Goal: Task Accomplishment & Management: Manage account settings

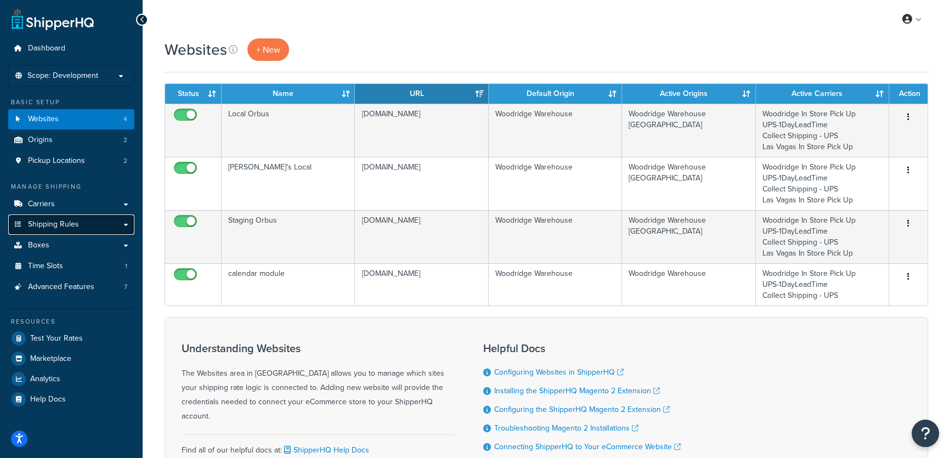
click at [43, 225] on span "Shipping Rules" at bounding box center [53, 224] width 51 height 9
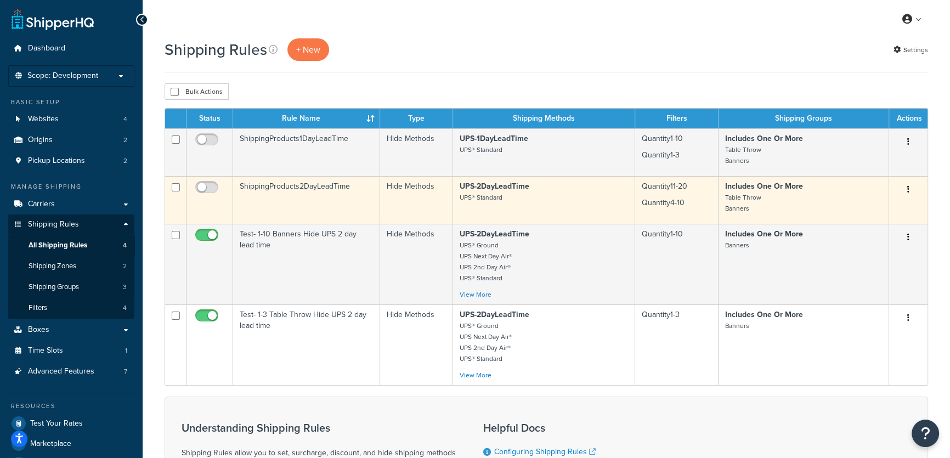
click at [279, 190] on td "ShippingProducts2DayLeadTime" at bounding box center [306, 200] width 147 height 48
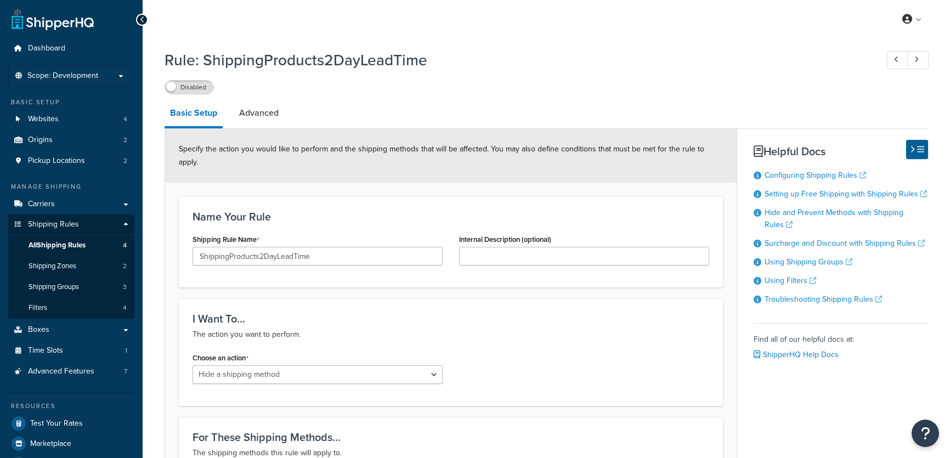
select select "HIDE"
click at [258, 115] on link "Advanced" at bounding box center [259, 113] width 50 height 26
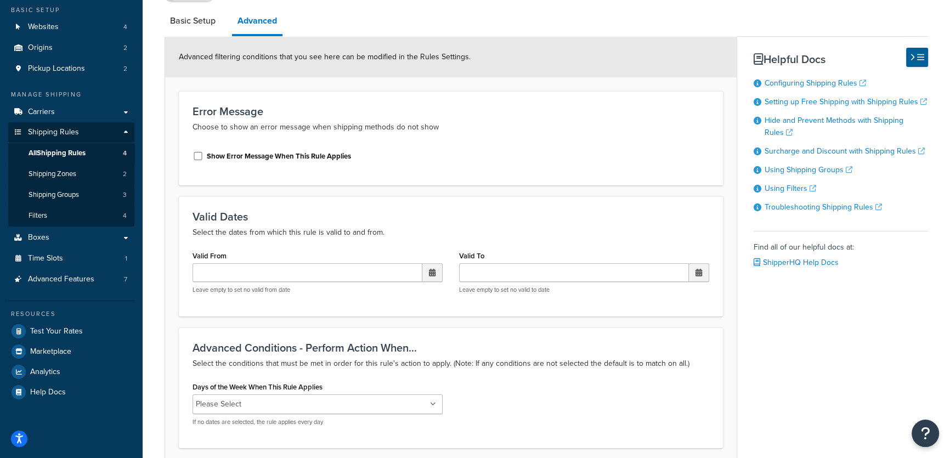
scroll to position [8, 0]
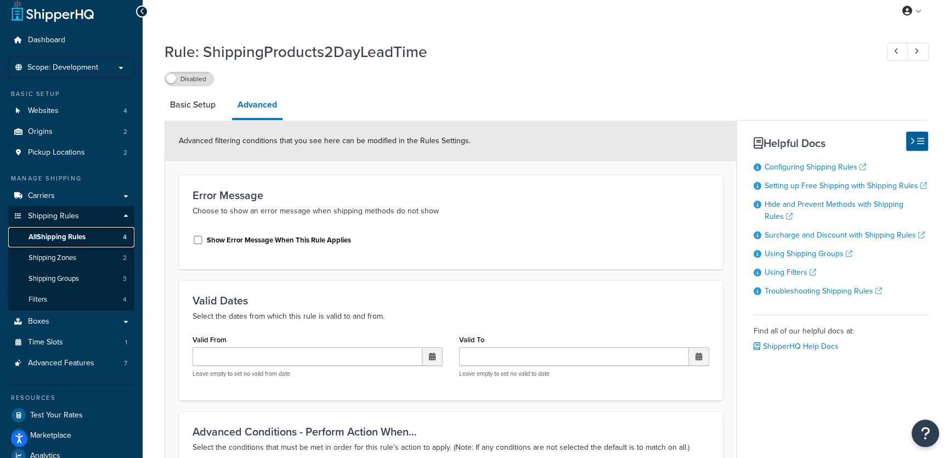
click at [53, 236] on span "All Shipping Rules" at bounding box center [57, 237] width 57 height 9
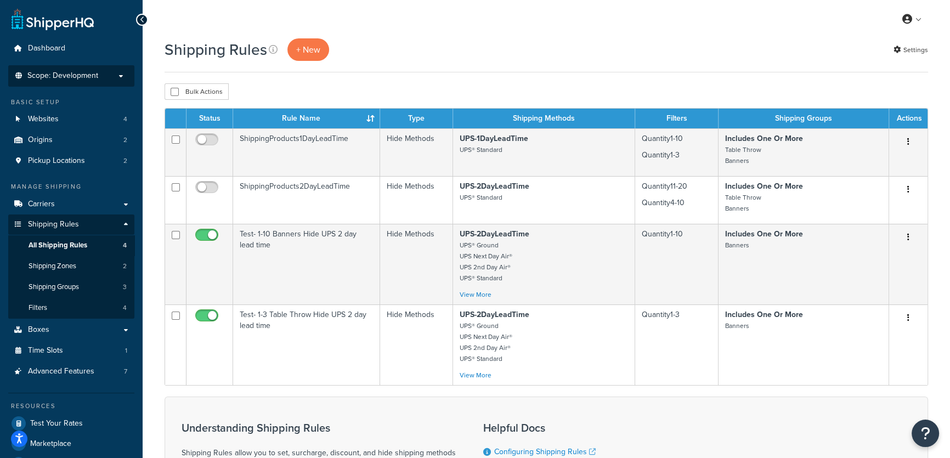
click at [107, 77] on p "Scope: Development" at bounding box center [71, 75] width 116 height 9
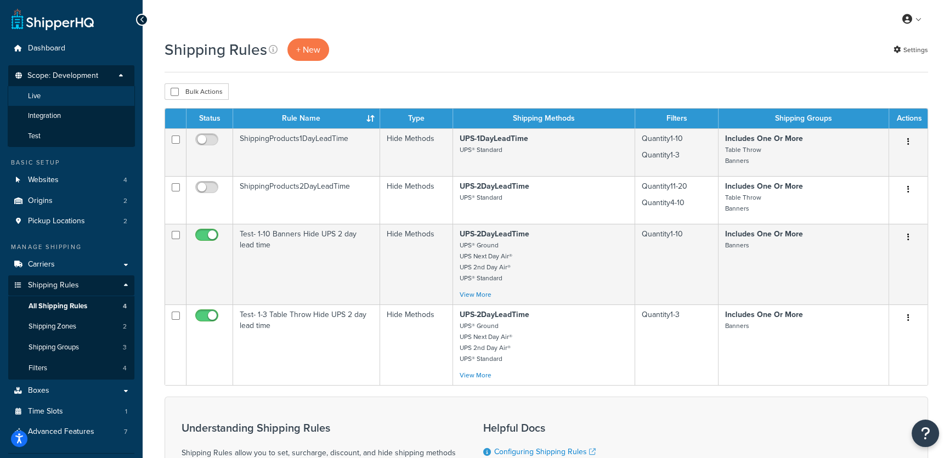
click at [74, 100] on li "Live" at bounding box center [71, 96] width 127 height 20
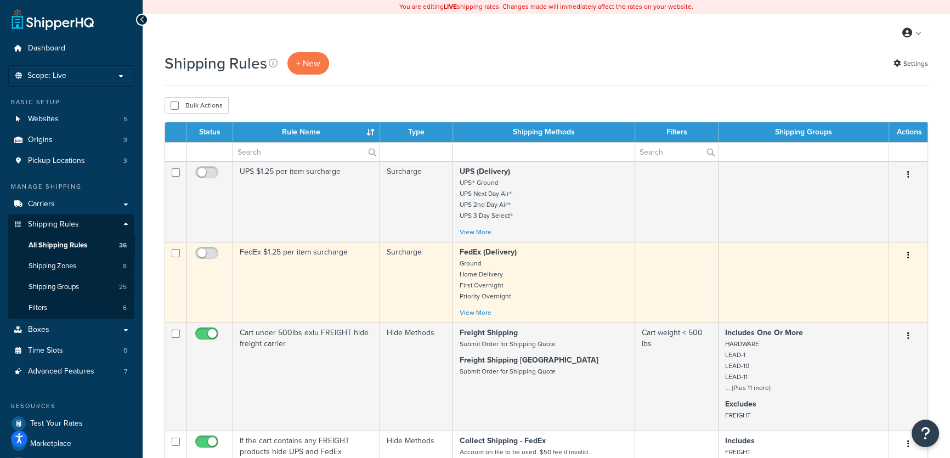
click at [559, 268] on p "FedEx (Delivery) Ground Home Delivery First Overnight Priority Overnight" at bounding box center [544, 274] width 168 height 55
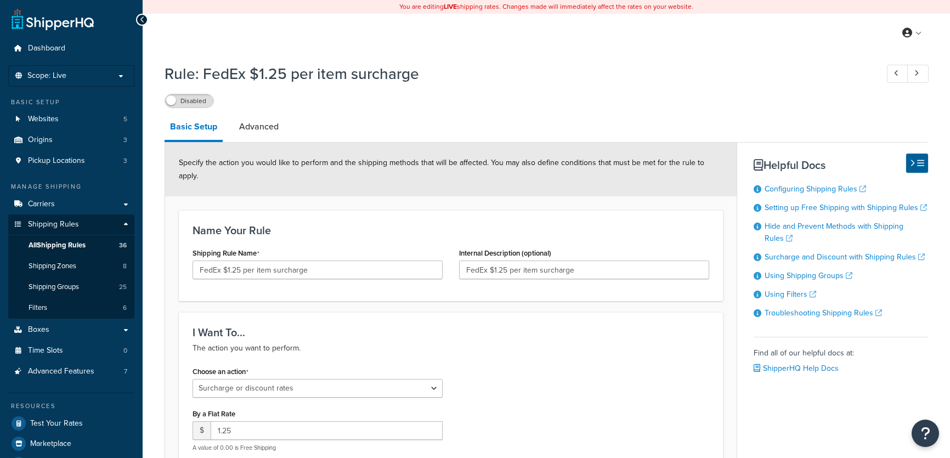
select select "SURCHARGE"
select select "ITEM"
click at [254, 131] on link "Advanced" at bounding box center [259, 127] width 50 height 26
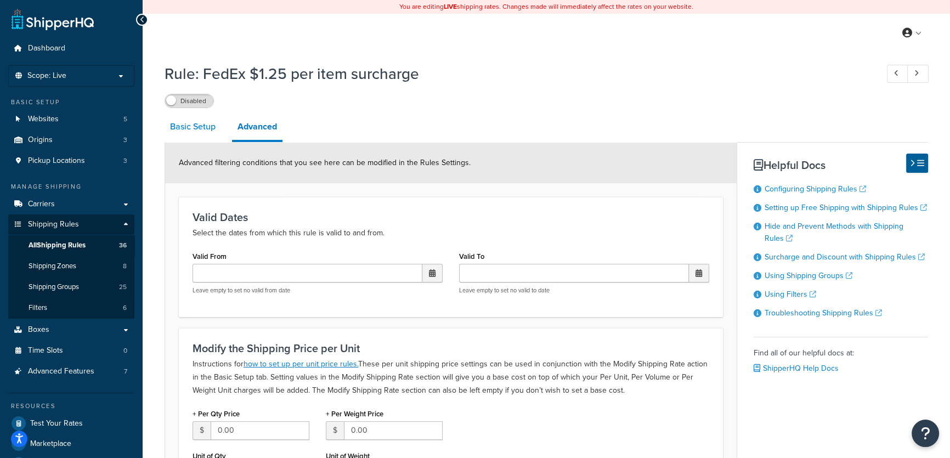
click at [184, 126] on link "Basic Setup" at bounding box center [193, 127] width 56 height 26
select select "SURCHARGE"
select select "ITEM"
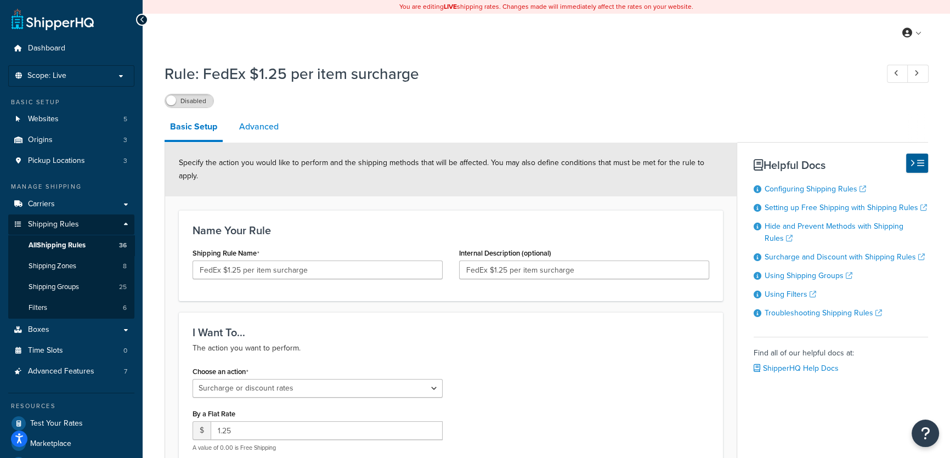
click at [250, 128] on link "Advanced" at bounding box center [259, 127] width 50 height 26
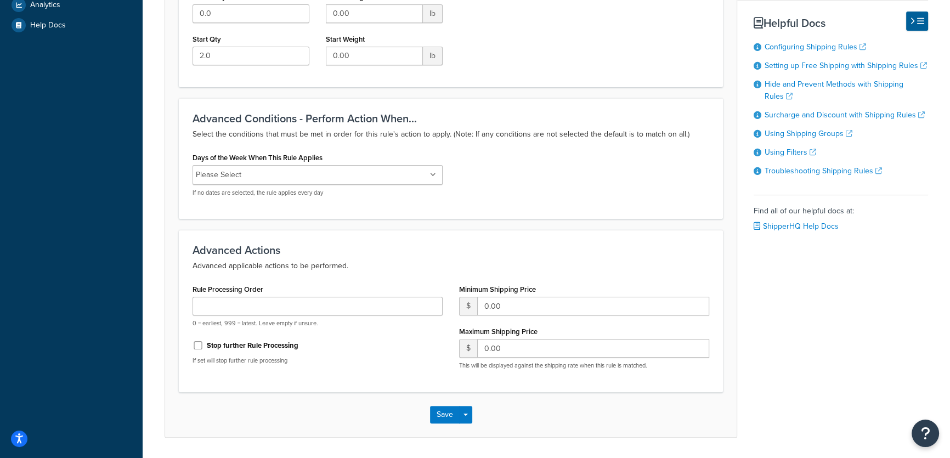
scroll to position [492, 0]
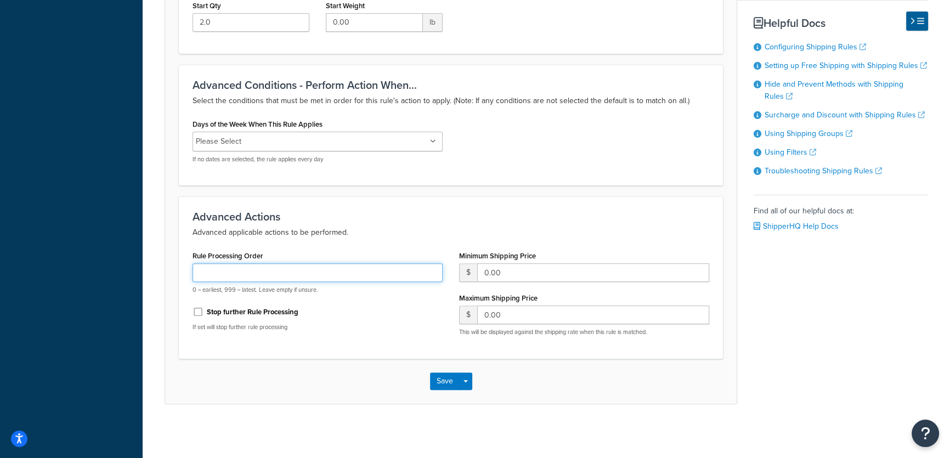
click at [249, 274] on input "Rule Processing Order" at bounding box center [317, 272] width 250 height 19
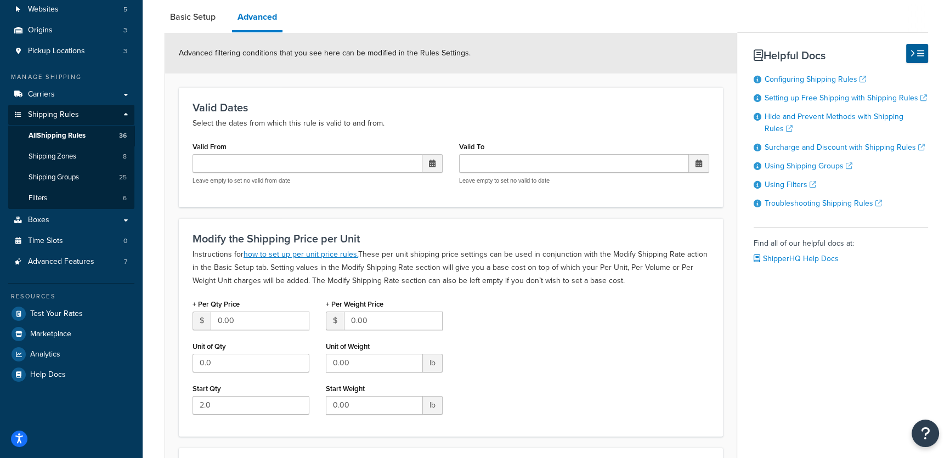
scroll to position [4, 0]
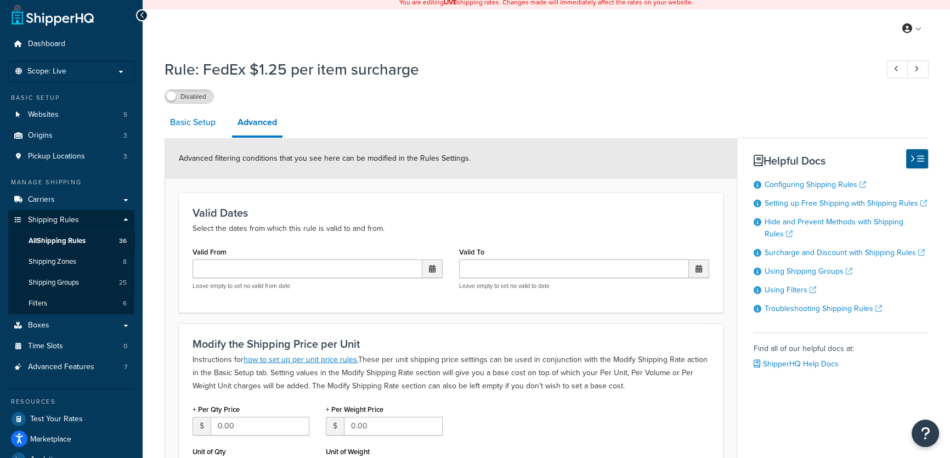
click at [191, 122] on link "Basic Setup" at bounding box center [193, 122] width 56 height 26
select select "SURCHARGE"
select select "ITEM"
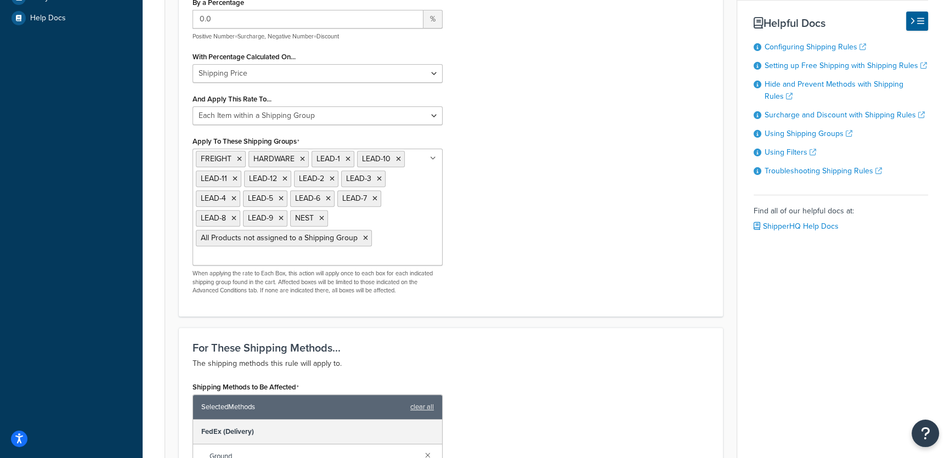
scroll to position [400, 0]
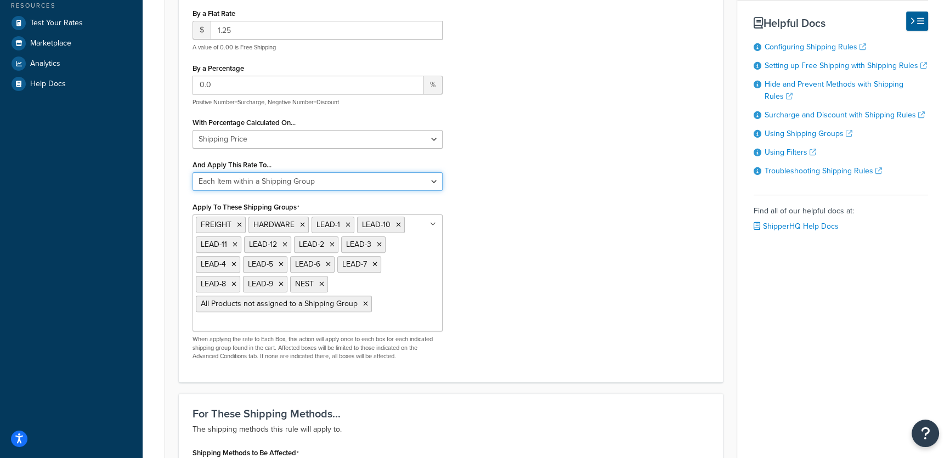
click at [432, 172] on select "Entire Cart Each Shipment in the Cart Each Origin in the Cart Each Shipping Gro…" at bounding box center [317, 181] width 250 height 19
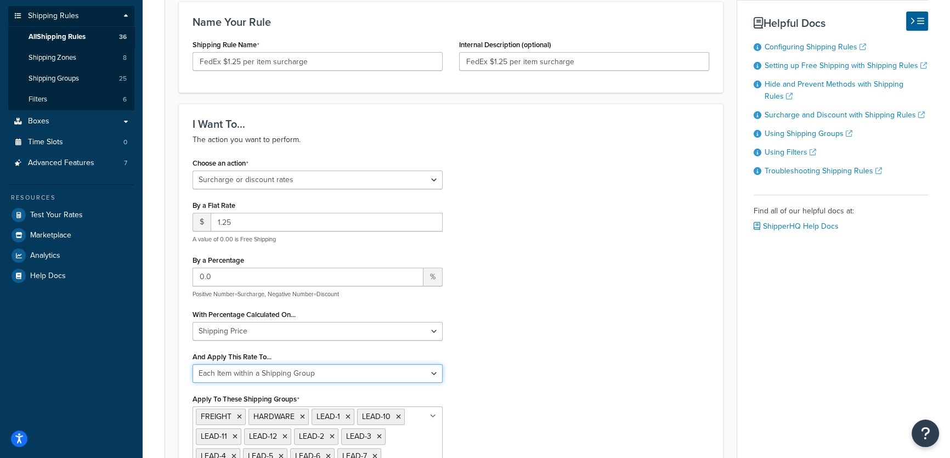
scroll to position [158, 0]
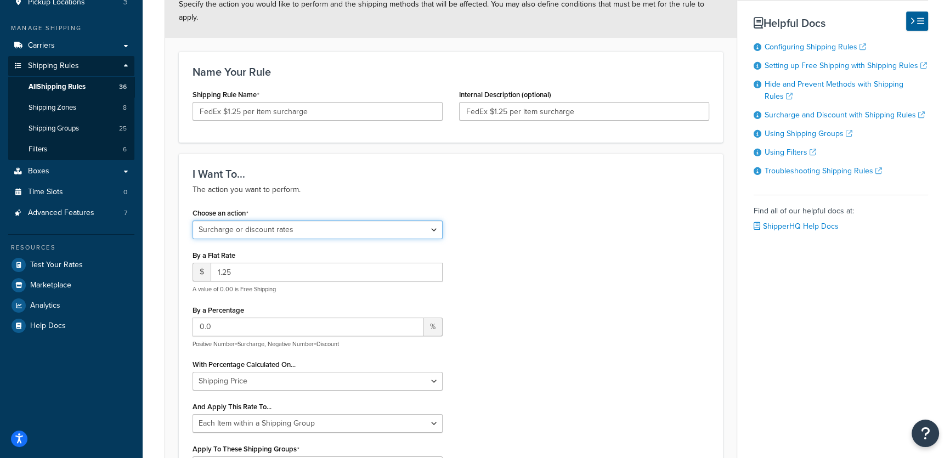
click at [436, 220] on select "Choose an action Override Rates Surcharge or discount rates Hide a shipping met…" at bounding box center [317, 229] width 250 height 19
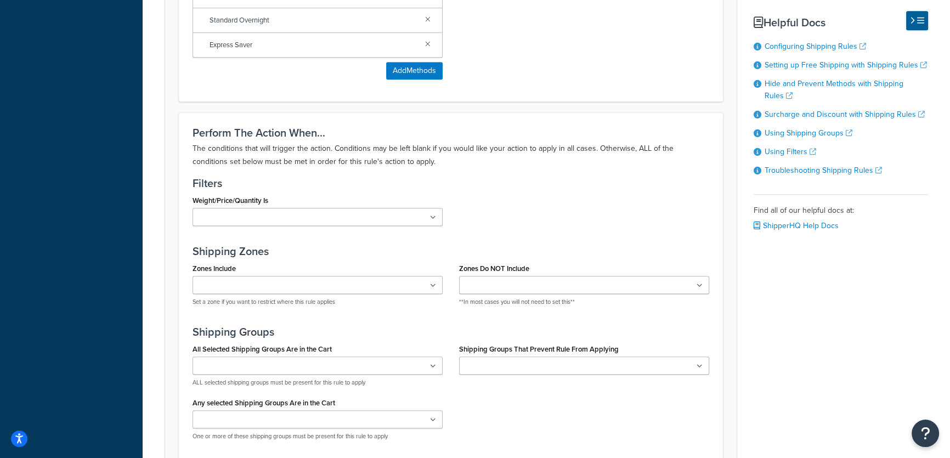
scroll to position [1103, 0]
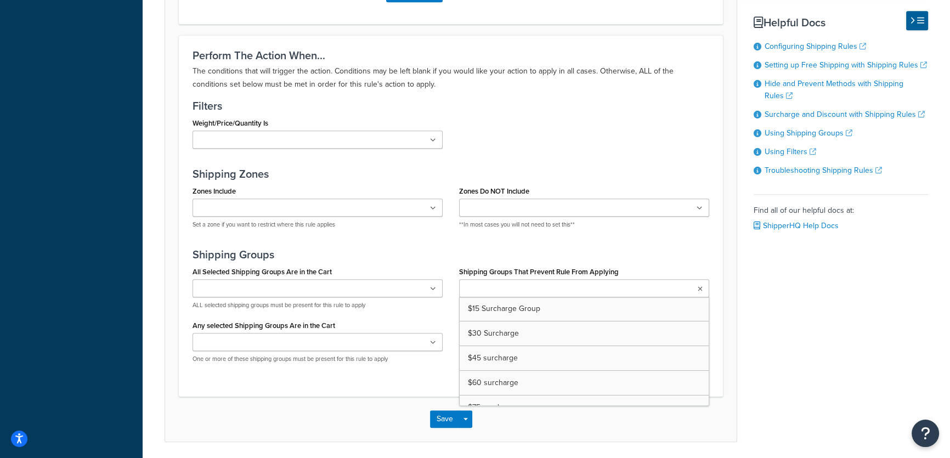
click at [702, 286] on icon at bounding box center [700, 289] width 5 height 7
click at [702, 286] on icon at bounding box center [699, 289] width 6 height 7
click at [434, 286] on icon at bounding box center [433, 289] width 6 height 7
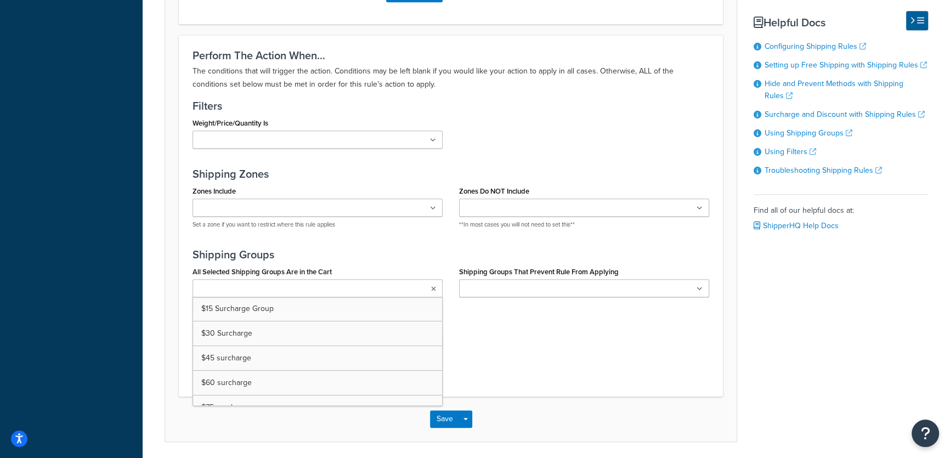
click at [434, 286] on icon at bounding box center [433, 289] width 5 height 7
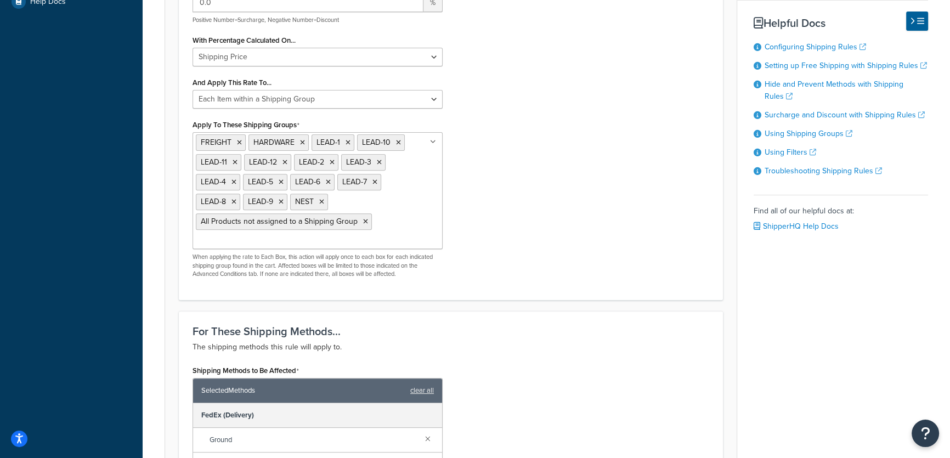
scroll to position [0, 0]
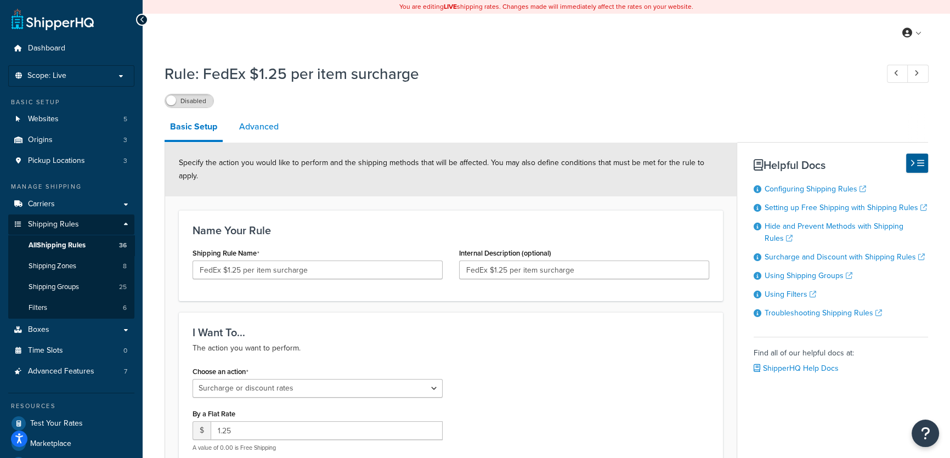
click at [253, 121] on link "Advanced" at bounding box center [259, 127] width 50 height 26
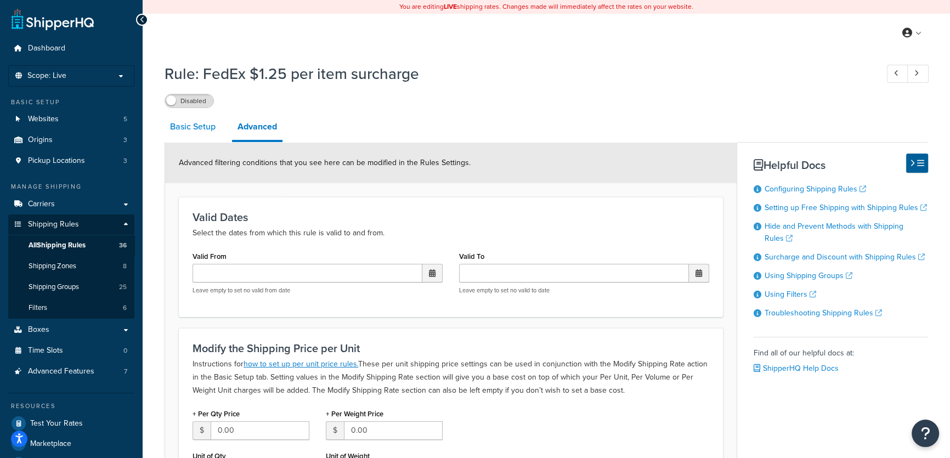
click at [185, 129] on link "Basic Setup" at bounding box center [193, 127] width 56 height 26
select select "SURCHARGE"
select select "ITEM"
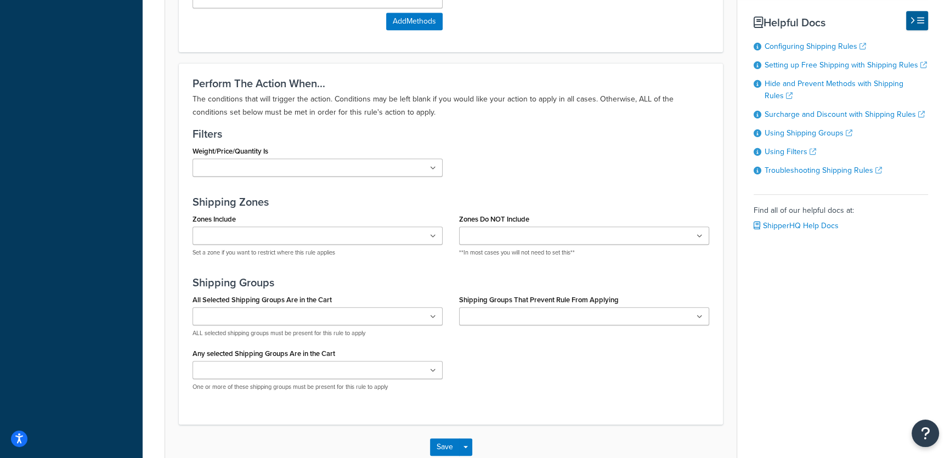
scroll to position [1111, 0]
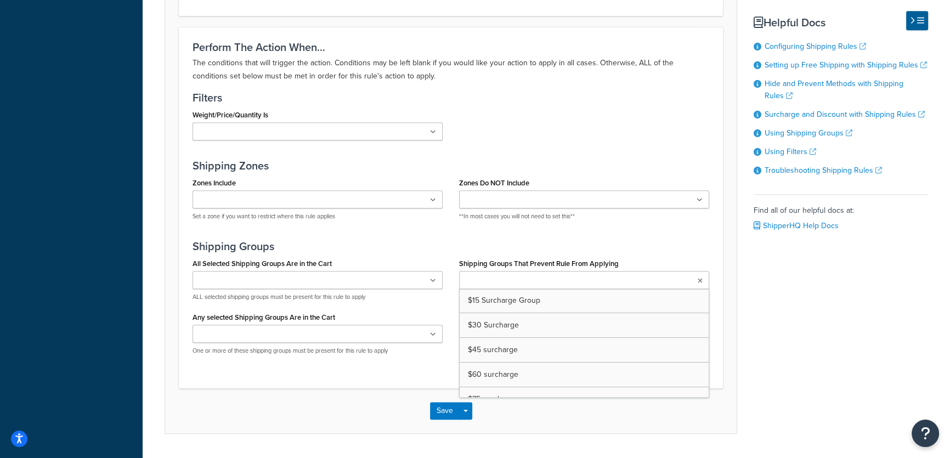
click at [701, 277] on icon at bounding box center [700, 280] width 5 height 7
click at [701, 277] on icon at bounding box center [699, 280] width 6 height 7
click at [696, 271] on ul at bounding box center [584, 280] width 250 height 18
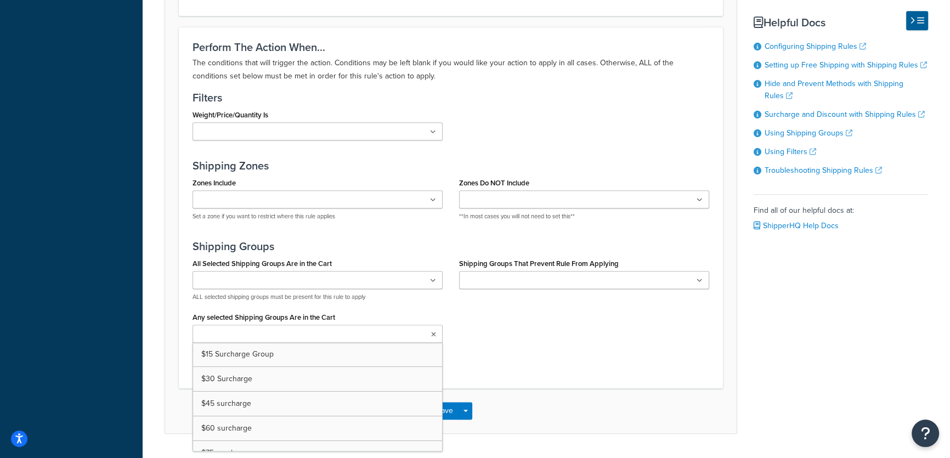
click at [431, 331] on icon at bounding box center [433, 334] width 5 height 7
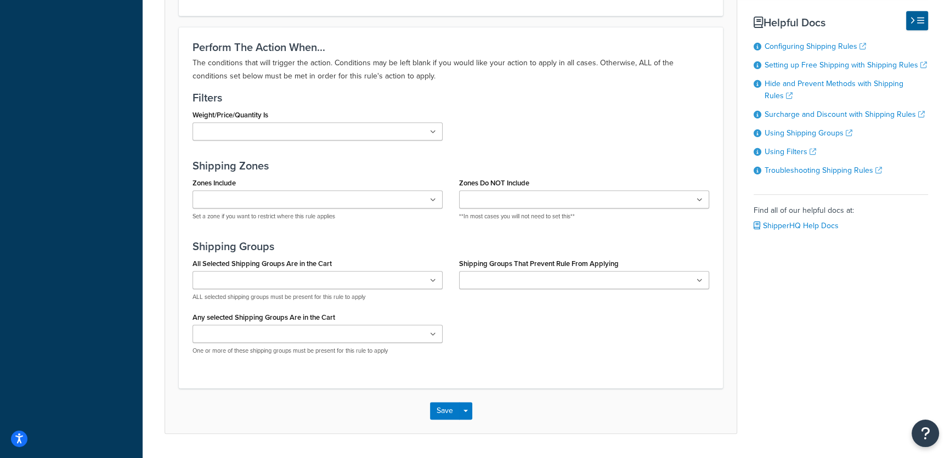
click at [434, 277] on icon at bounding box center [433, 280] width 6 height 7
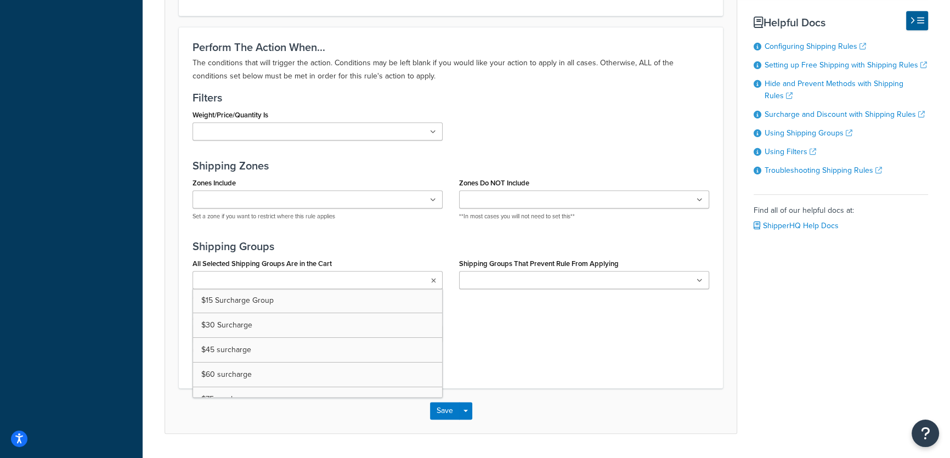
click at [434, 277] on icon at bounding box center [433, 280] width 5 height 7
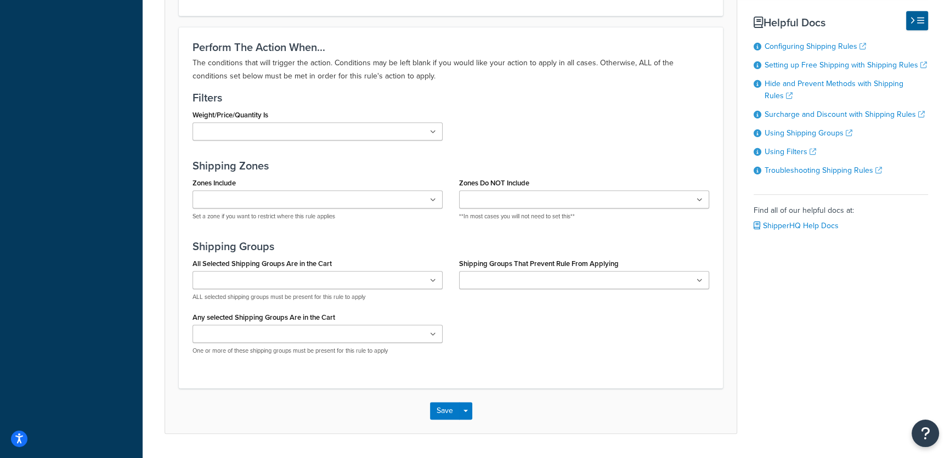
click at [432, 331] on icon at bounding box center [433, 334] width 6 height 7
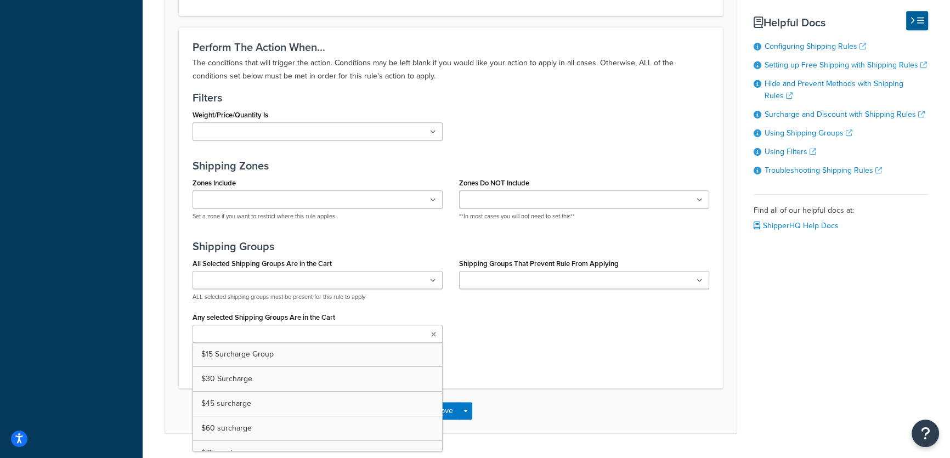
scroll to position [38, 0]
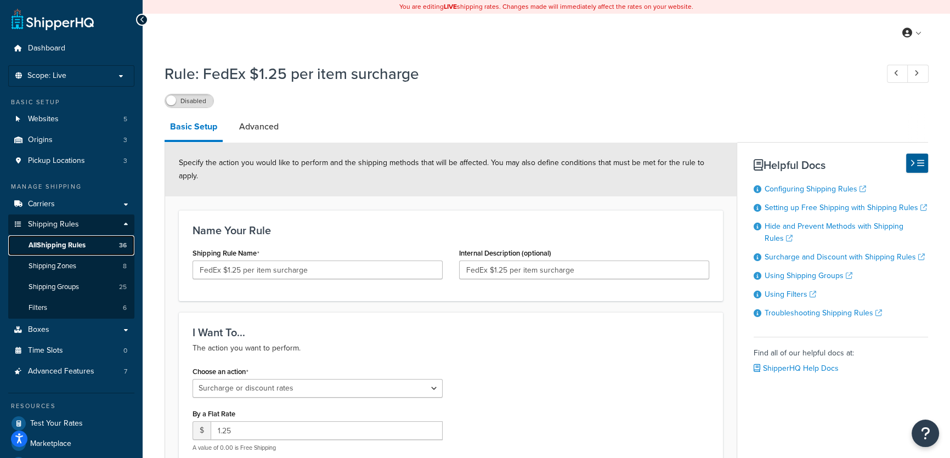
click at [61, 242] on span "All Shipping Rules" at bounding box center [57, 245] width 57 height 9
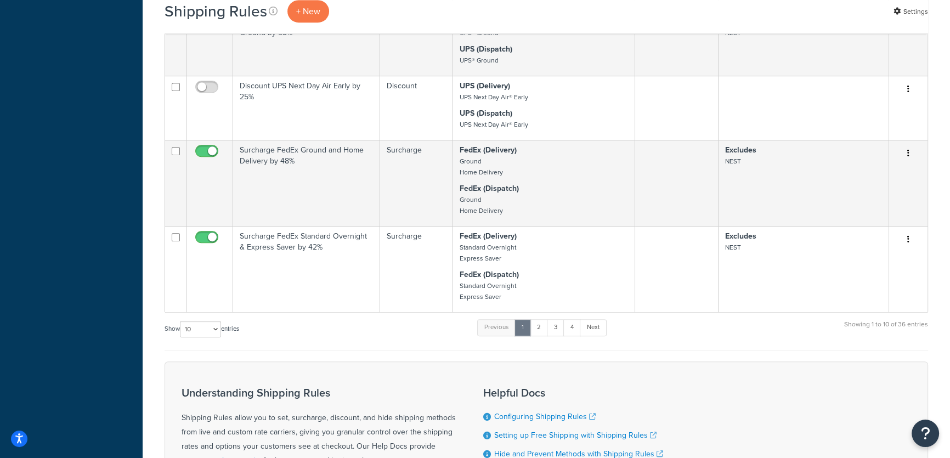
scroll to position [720, 0]
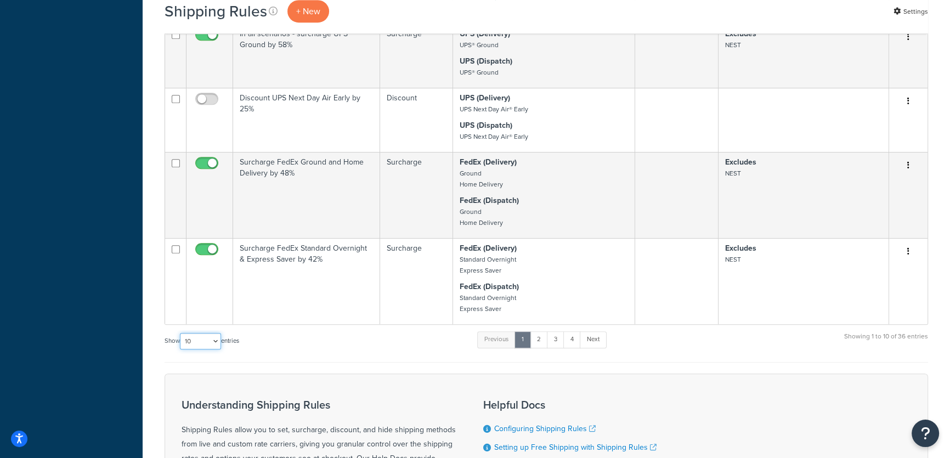
click at [216, 339] on select "10 15 25 50 100 1000" at bounding box center [200, 341] width 41 height 16
select select "1000"
click at [181, 333] on select "10 15 25 50 100 1000" at bounding box center [200, 341] width 41 height 16
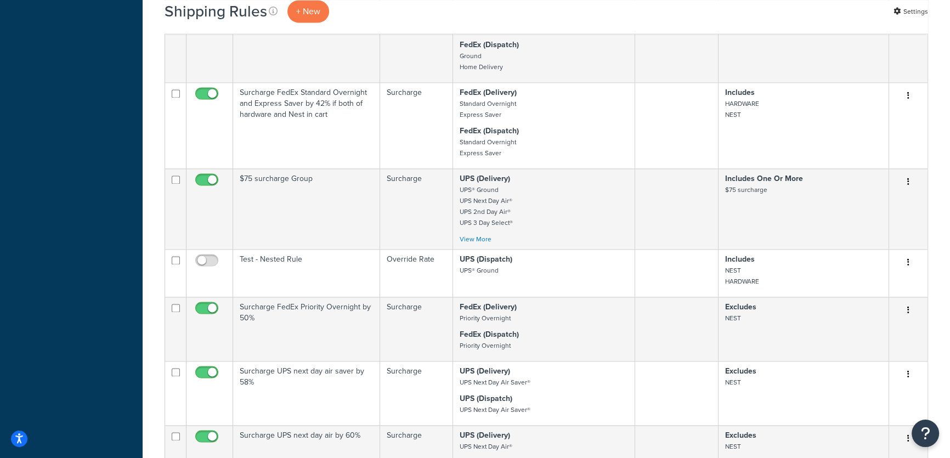
scroll to position [1942, 0]
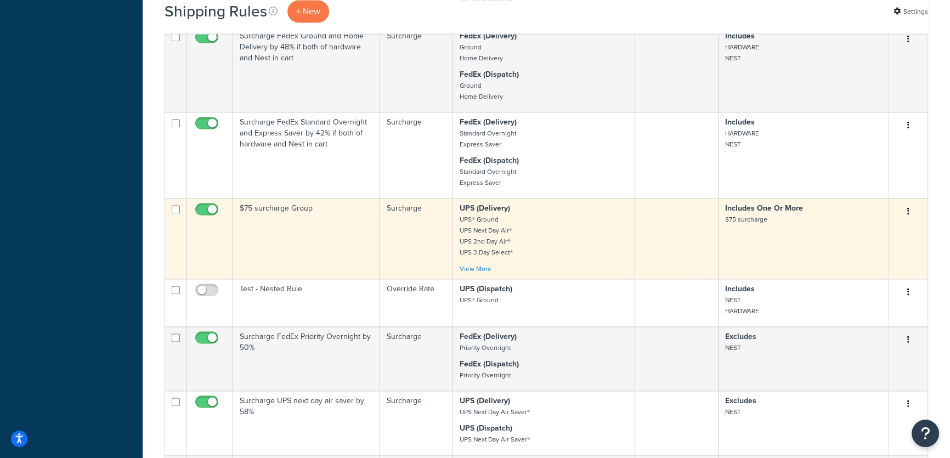
click at [678, 226] on td at bounding box center [676, 238] width 83 height 81
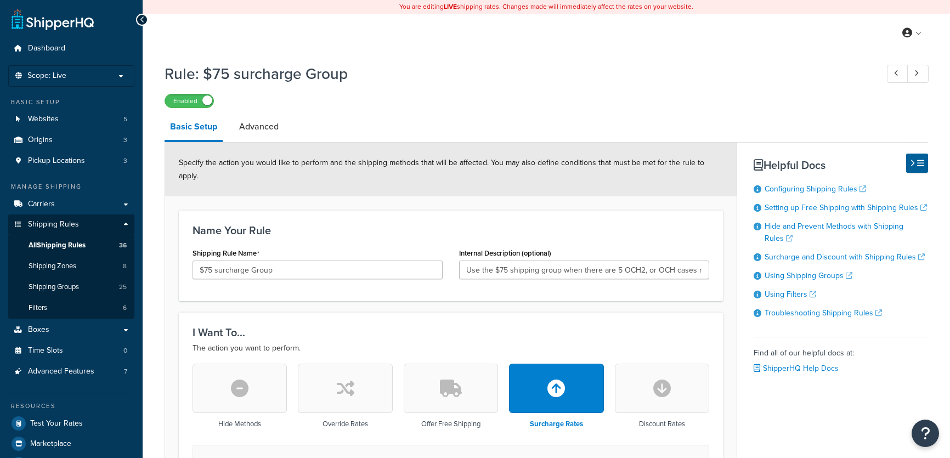
select select "CART"
click at [263, 126] on link "Advanced" at bounding box center [259, 127] width 50 height 26
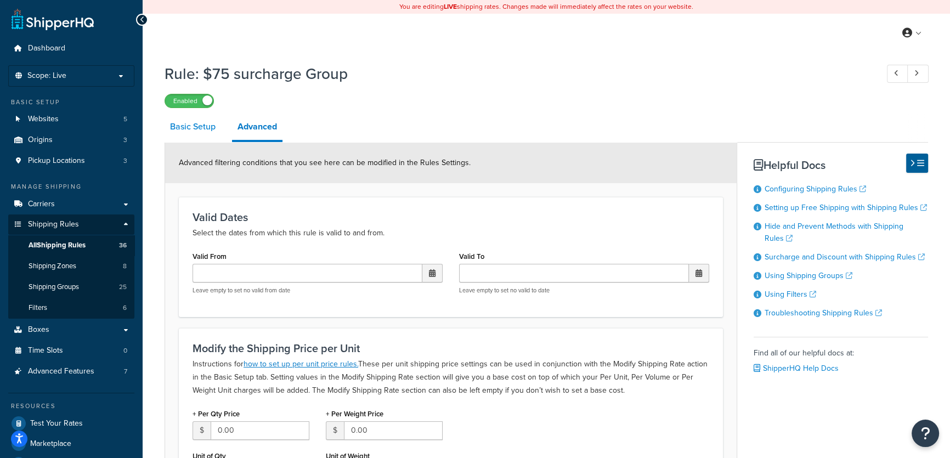
click at [186, 126] on link "Basic Setup" at bounding box center [193, 127] width 56 height 26
select select "CART"
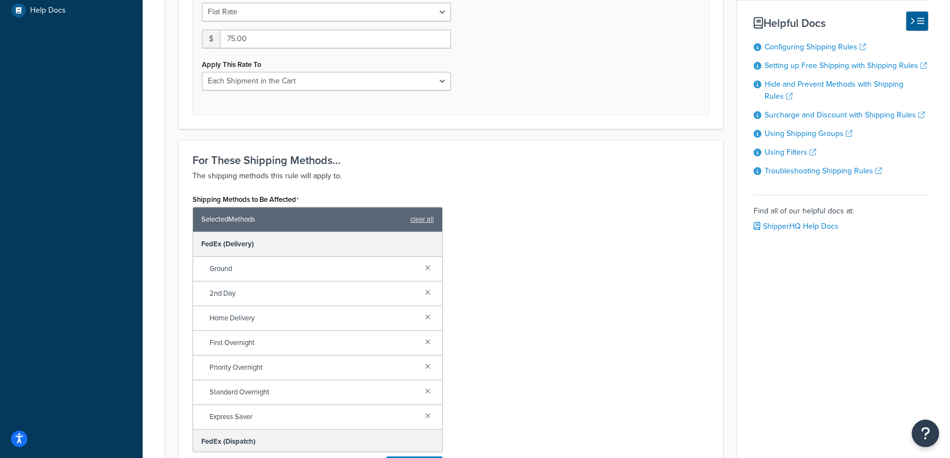
scroll to position [789, 0]
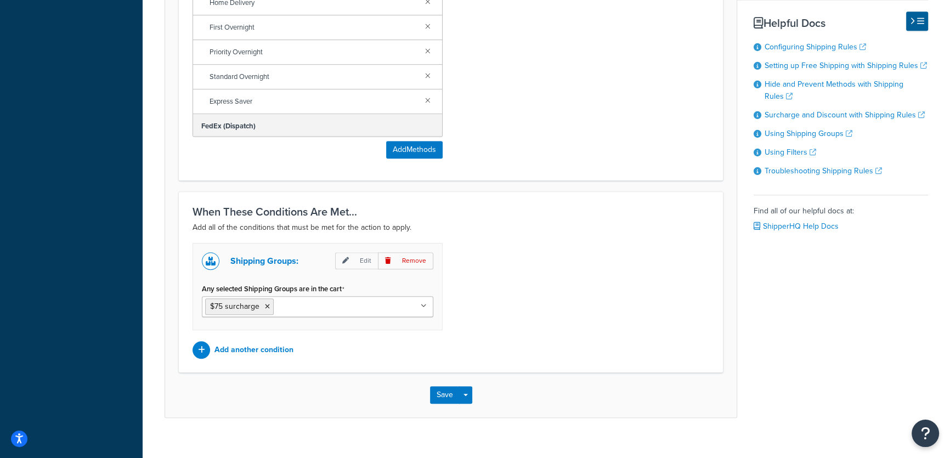
click at [538, 315] on div "Shipping Groups: Edit Remove Any selected Shipping Groups are in the cart $75 s…" at bounding box center [450, 301] width 533 height 116
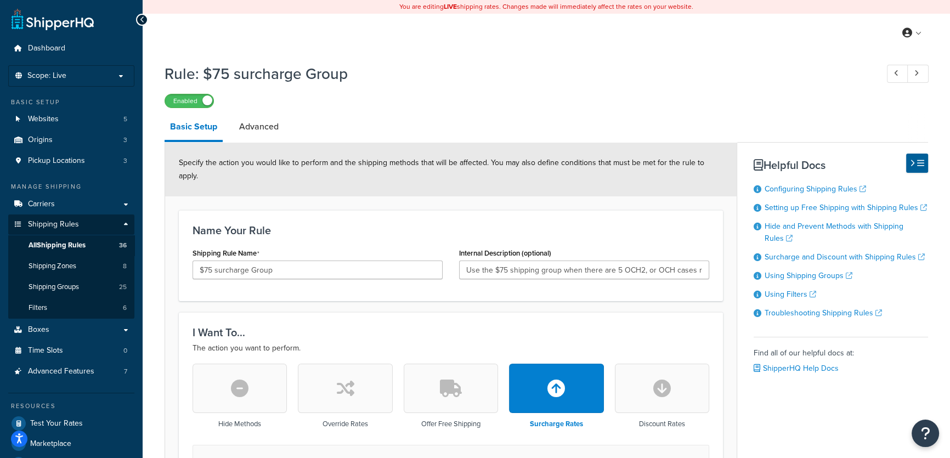
scroll to position [399, 0]
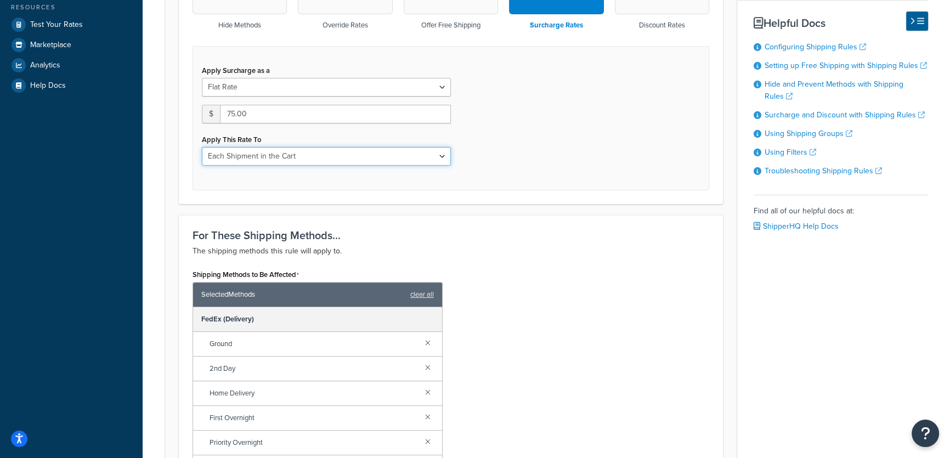
click at [441, 147] on select "Entire Cart Each Shipment in the Cart Each Origin in the Cart Each Shipping Gro…" at bounding box center [326, 156] width 249 height 19
click at [560, 215] on div "For These Shipping Methods... The shipping methods this rule will apply to. Shi…" at bounding box center [451, 393] width 544 height 356
click at [444, 147] on select "Entire Cart Each Shipment in the Cart Each Origin in the Cart Each Shipping Gro…" at bounding box center [326, 156] width 249 height 19
click at [442, 147] on select "Entire Cart Each Shipment in the Cart Each Origin in the Cart Each Shipping Gro…" at bounding box center [326, 156] width 249 height 19
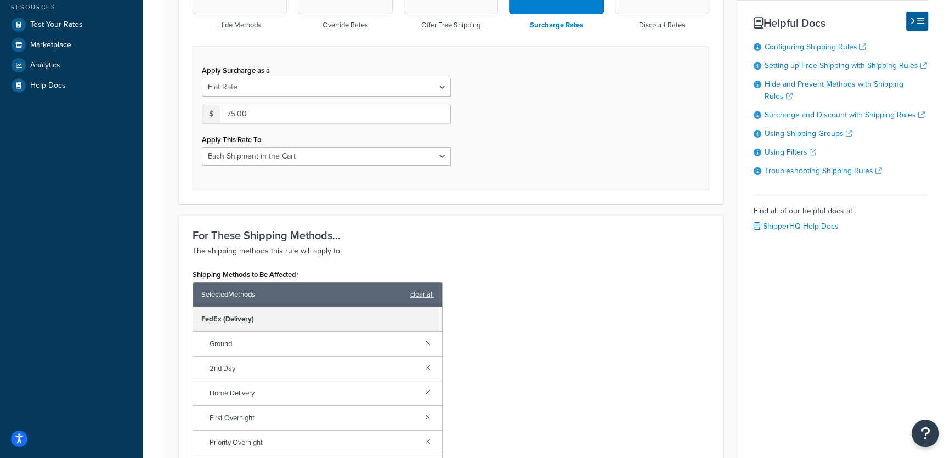
click at [517, 157] on div "Apply Surcharge as a Flat Rate Percentage Flat Rate & Percentage $ 75.00 Apply …" at bounding box center [450, 118] width 517 height 144
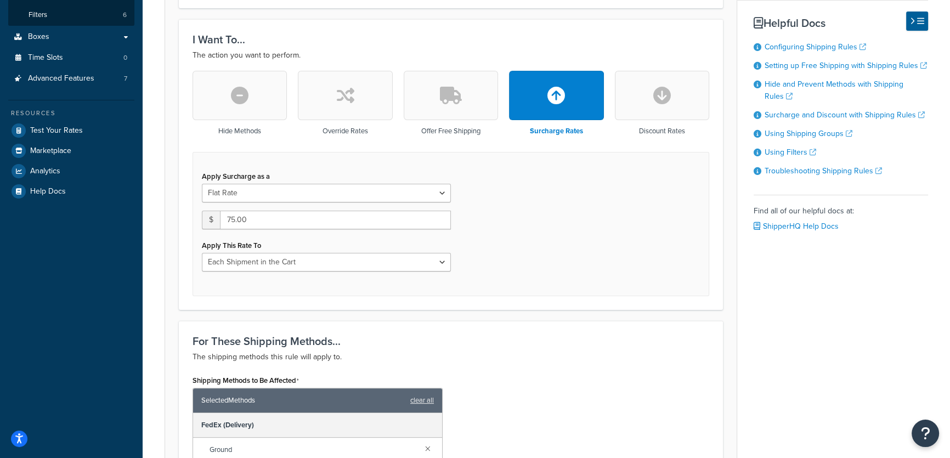
scroll to position [119, 0]
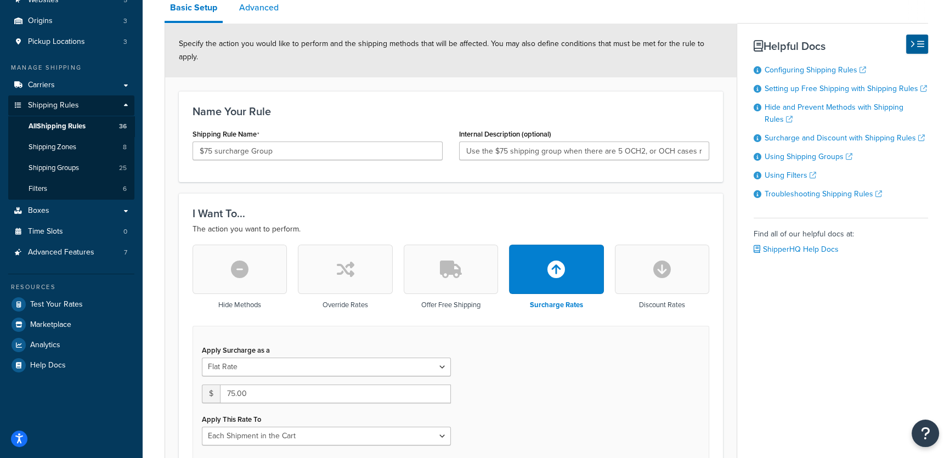
click at [255, 7] on link "Advanced" at bounding box center [259, 8] width 50 height 26
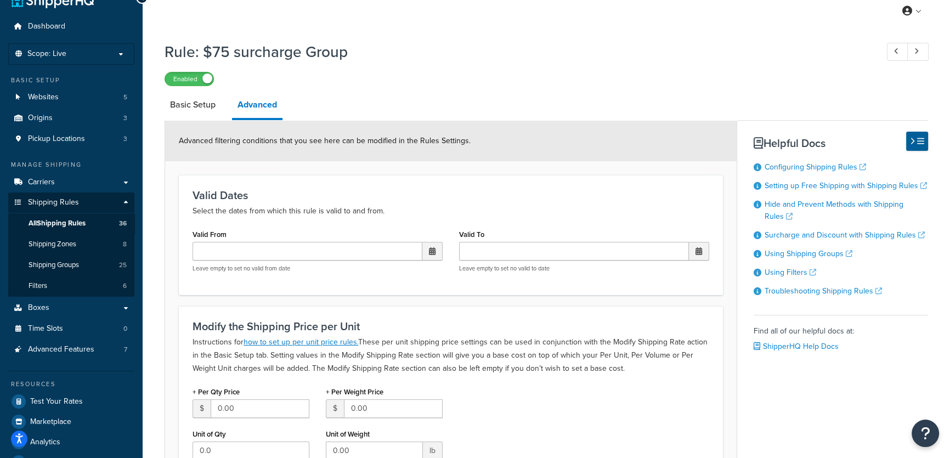
scroll to position [11, 0]
